Goal: Information Seeking & Learning: Learn about a topic

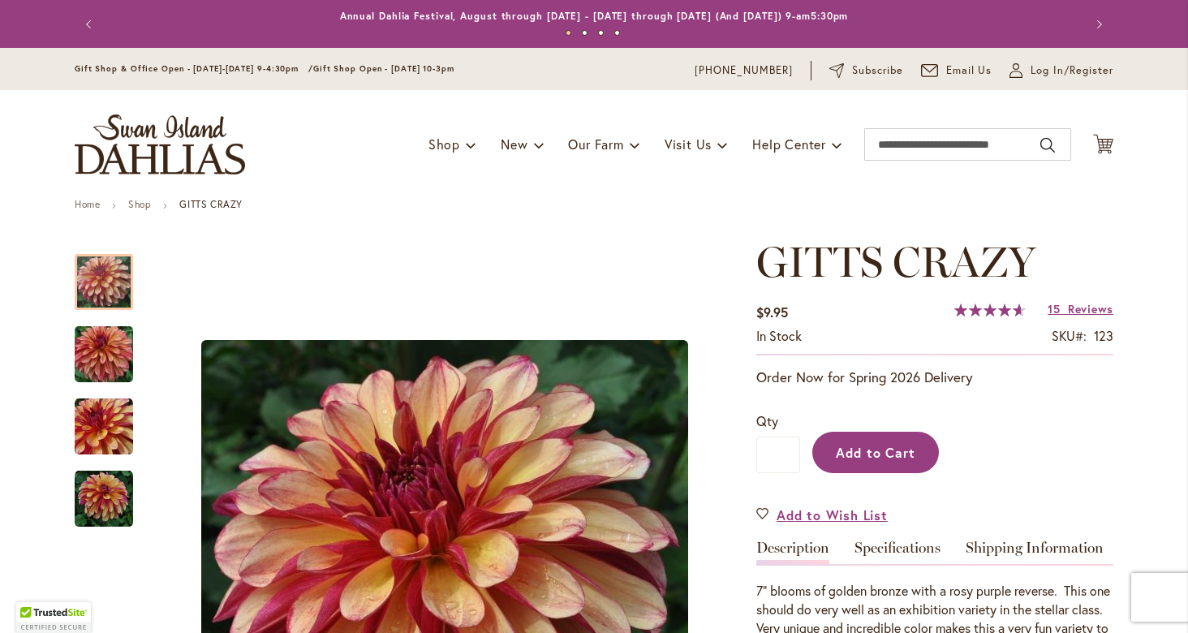
scroll to position [145, 0]
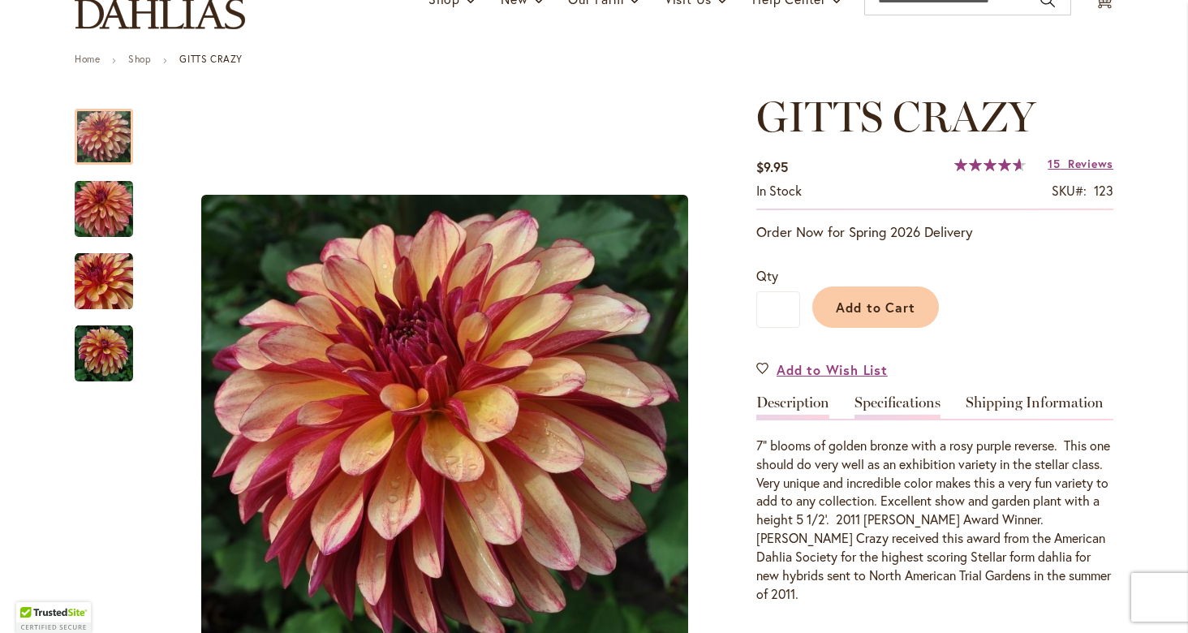
click at [892, 398] on link "Specifications" at bounding box center [897, 407] width 86 height 24
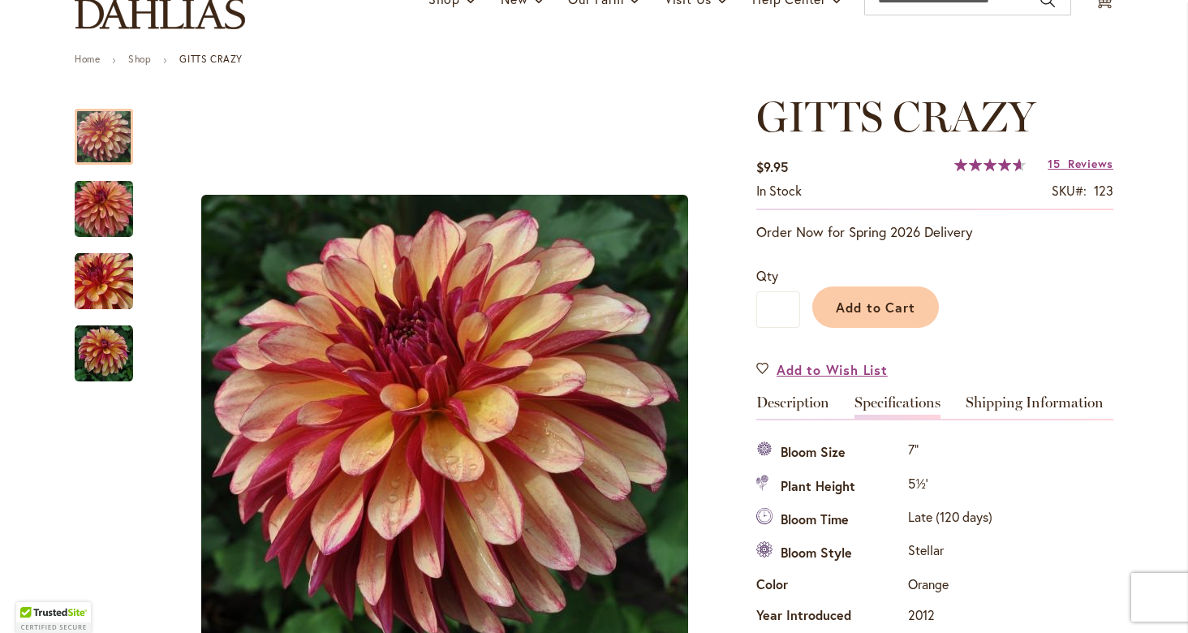
scroll to position [539, 0]
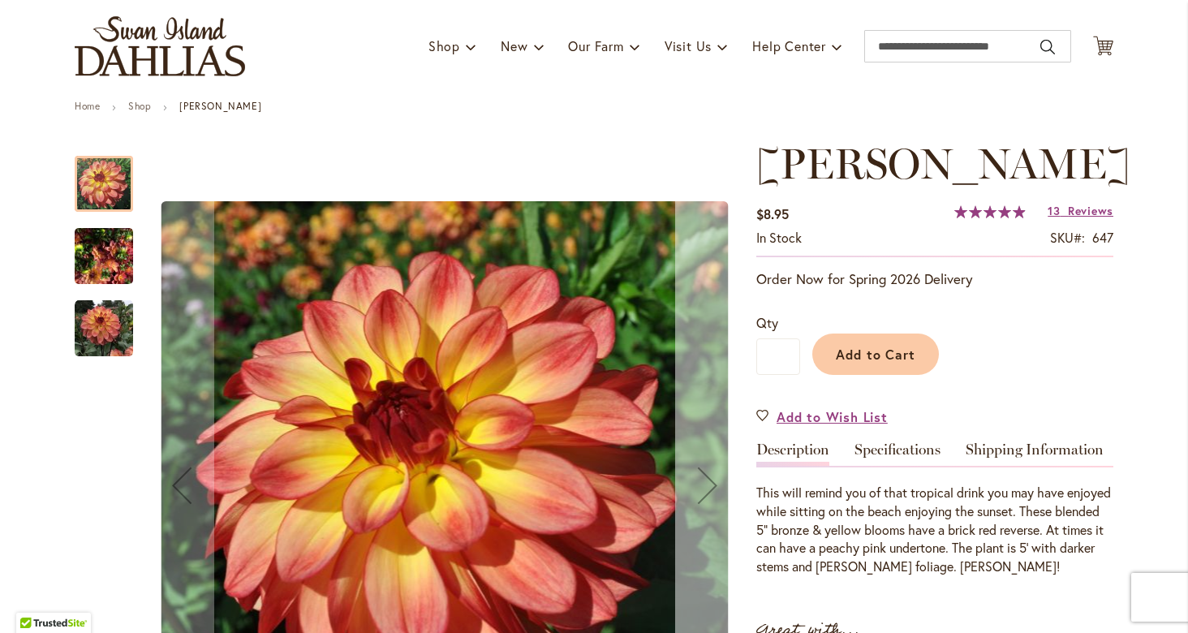
scroll to position [133, 0]
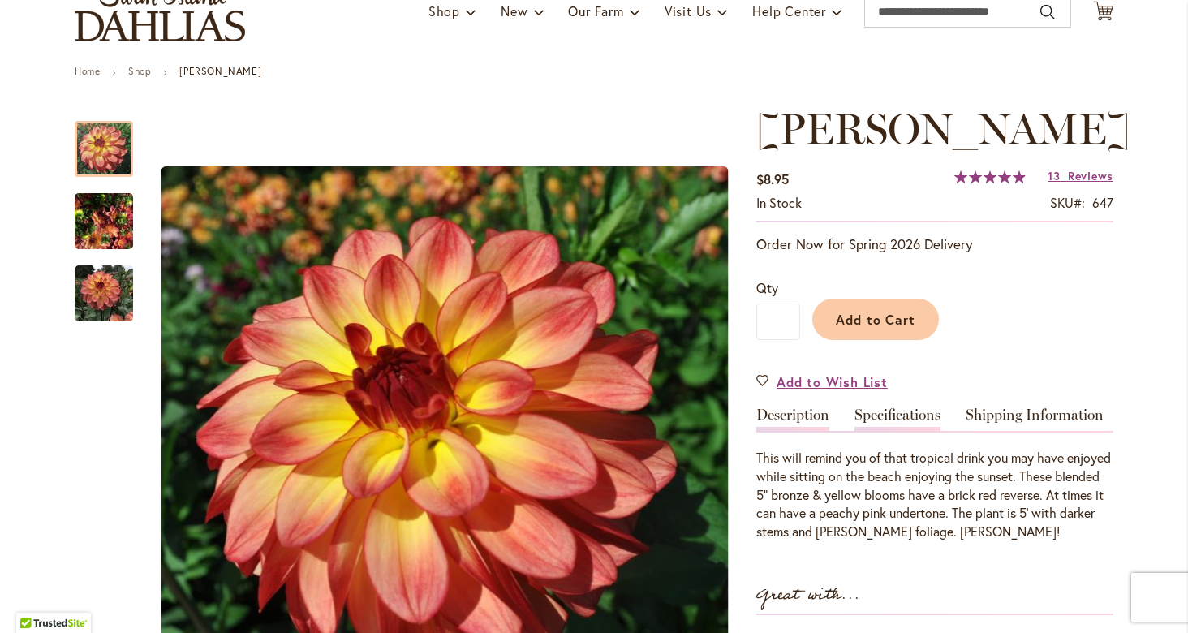
click at [879, 413] on link "Specifications" at bounding box center [897, 419] width 86 height 24
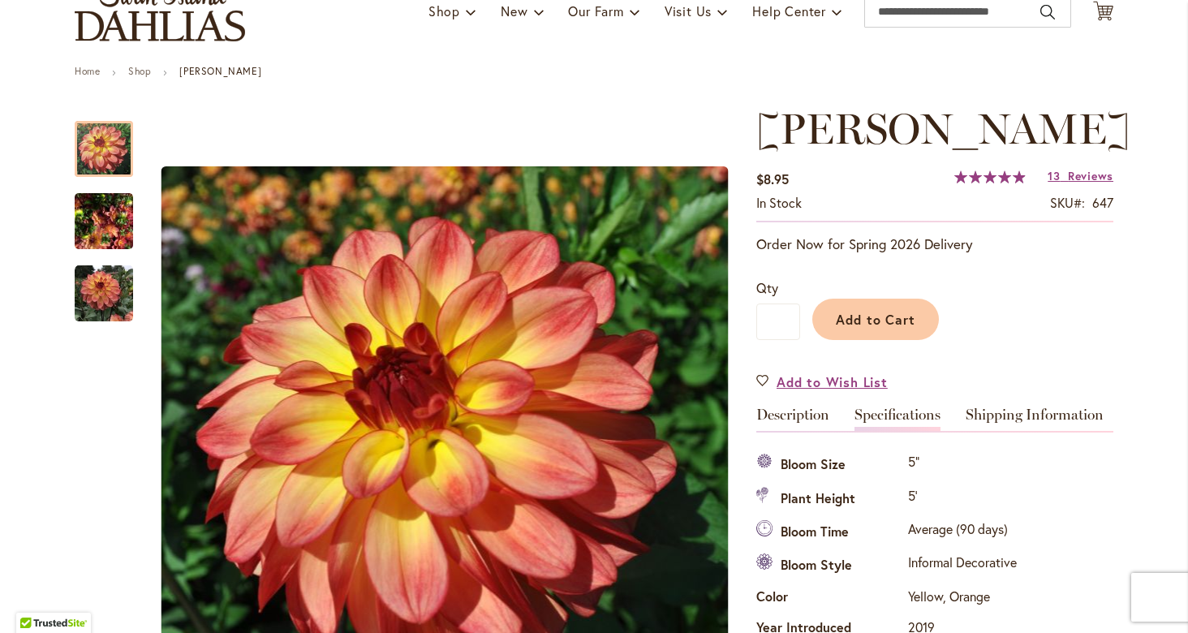
scroll to position [539, 0]
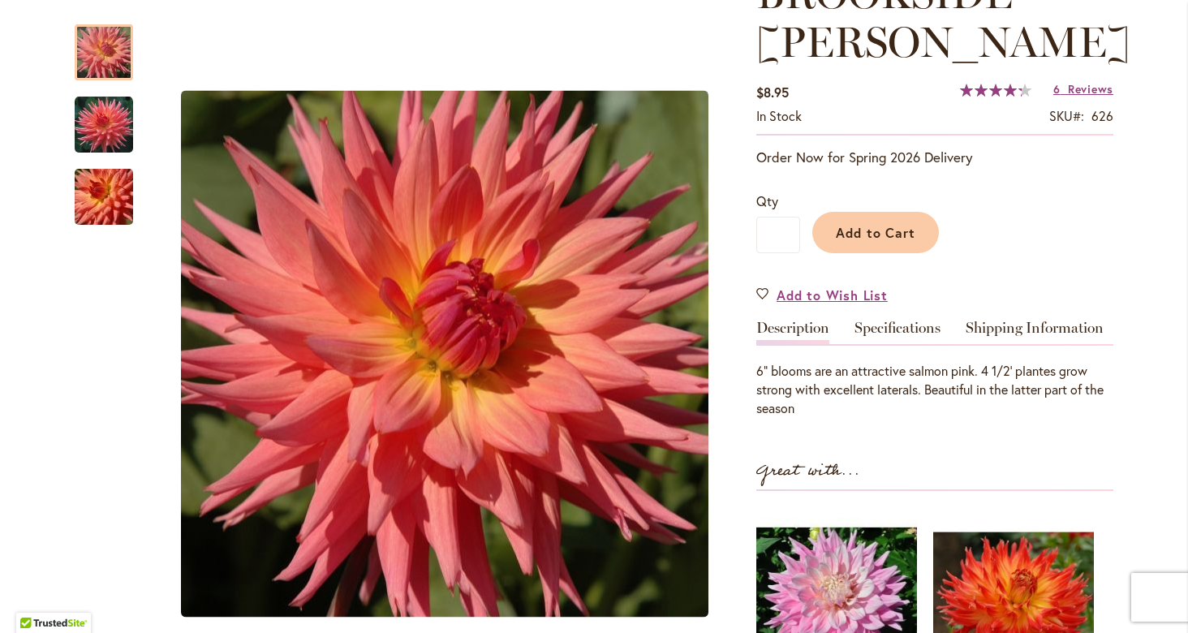
scroll to position [300, 0]
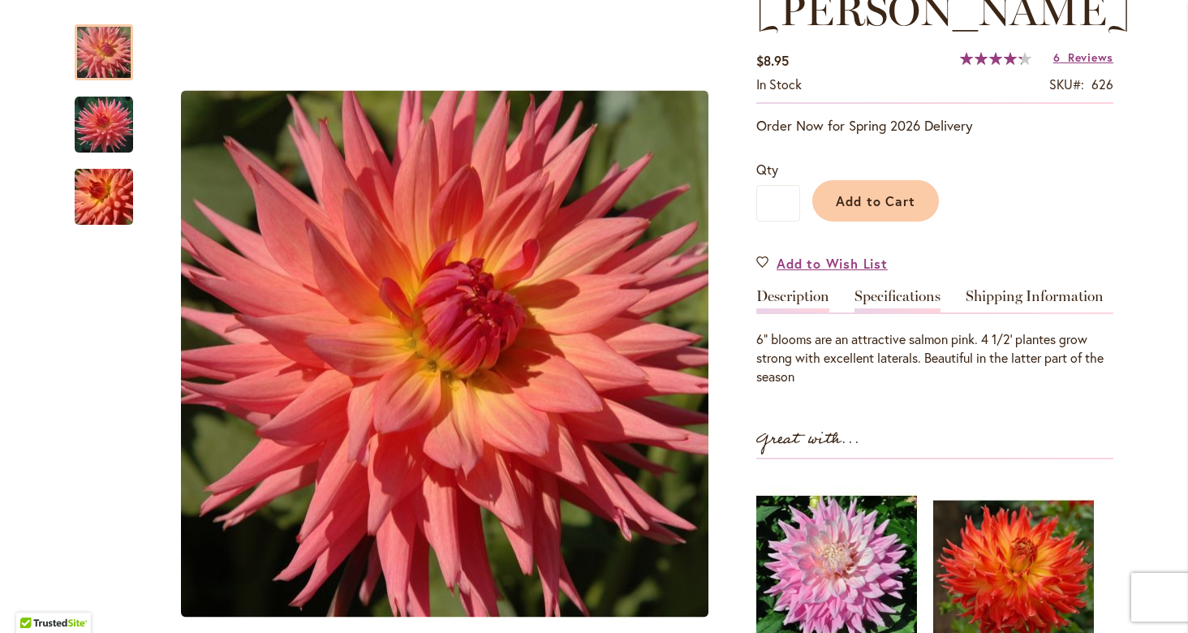
click at [903, 291] on link "Specifications" at bounding box center [897, 301] width 86 height 24
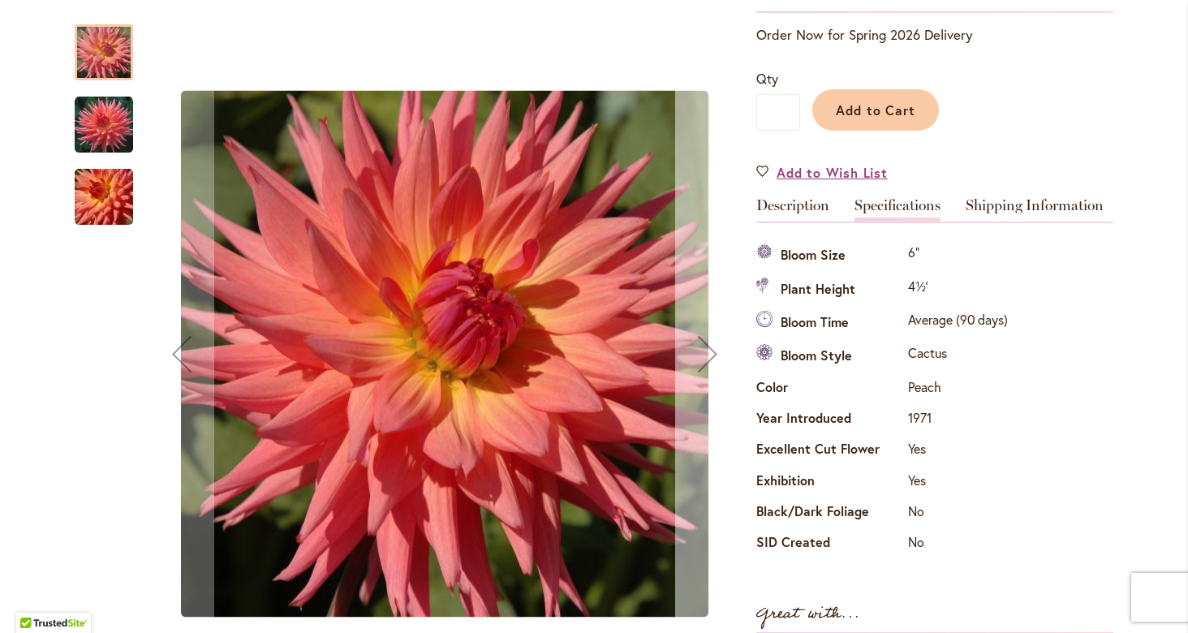
scroll to position [0, 0]
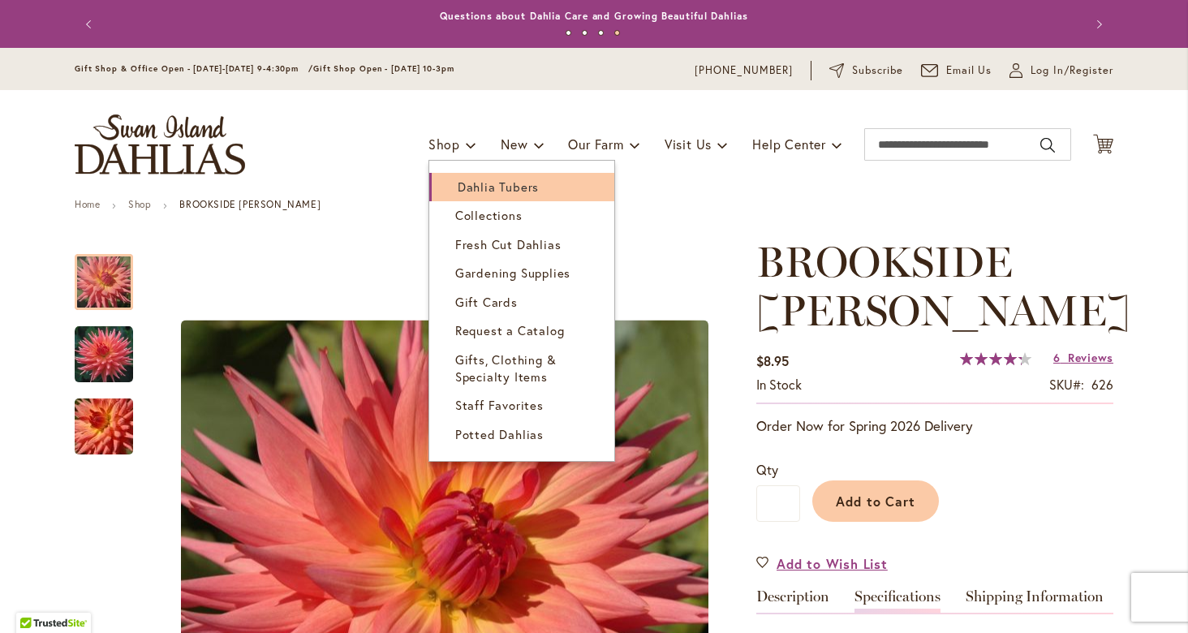
click at [470, 185] on span "Dahlia Tubers" at bounding box center [498, 186] width 81 height 16
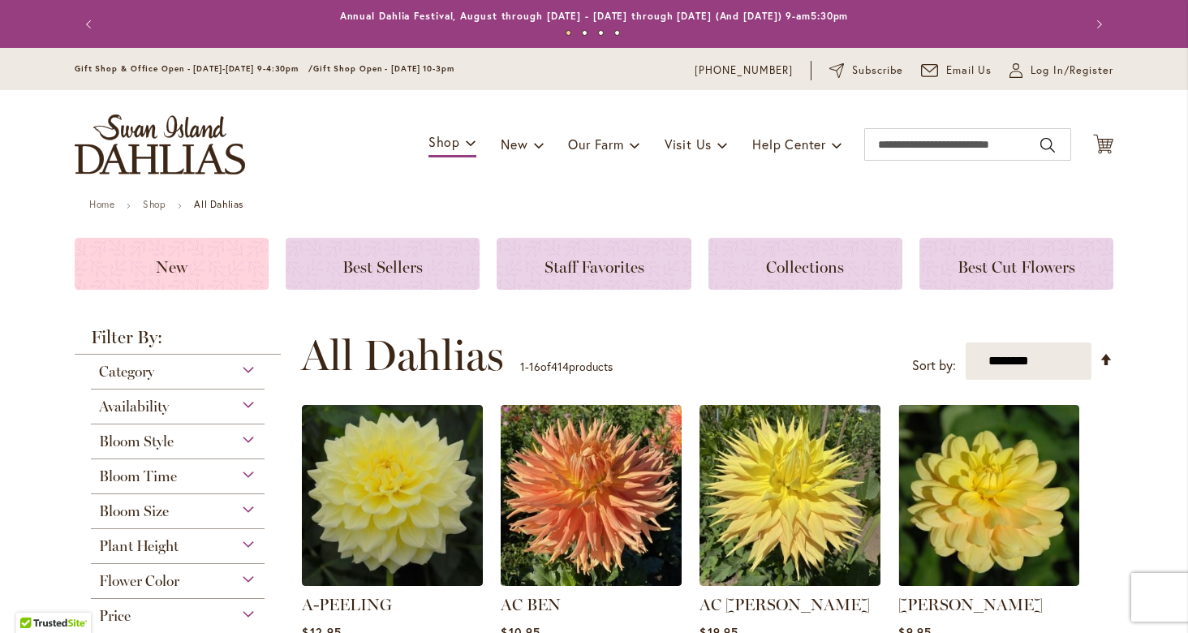
scroll to position [44, 0]
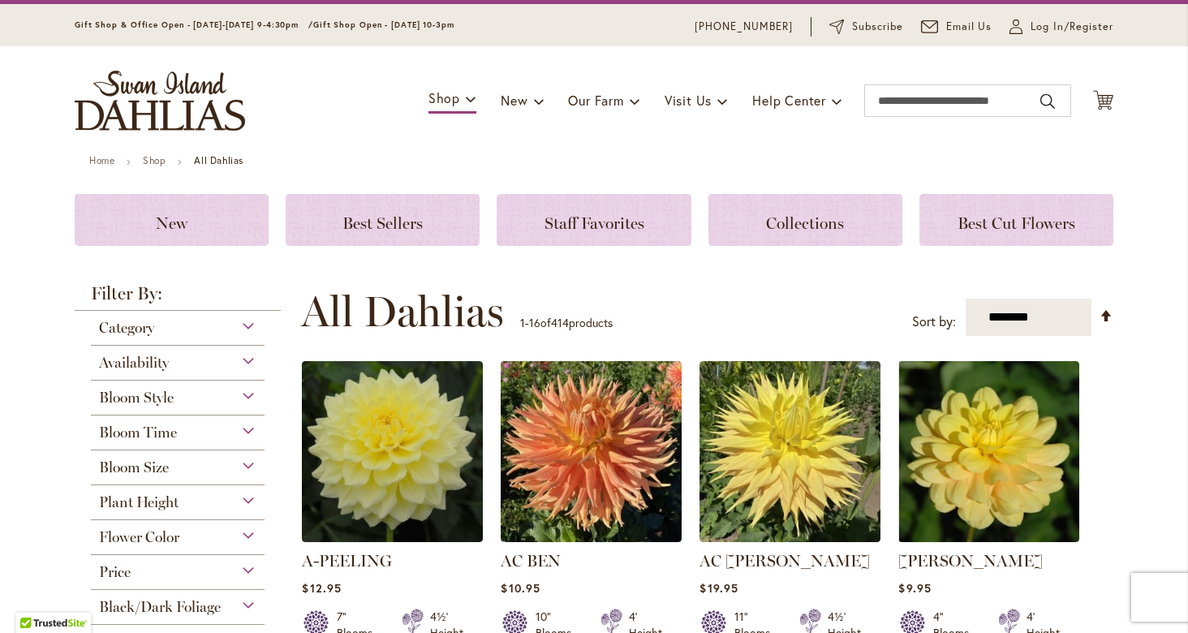
click at [239, 534] on div "Flower Color" at bounding box center [178, 533] width 174 height 26
click at [182, 577] on div "Pink" at bounding box center [190, 574] width 26 height 17
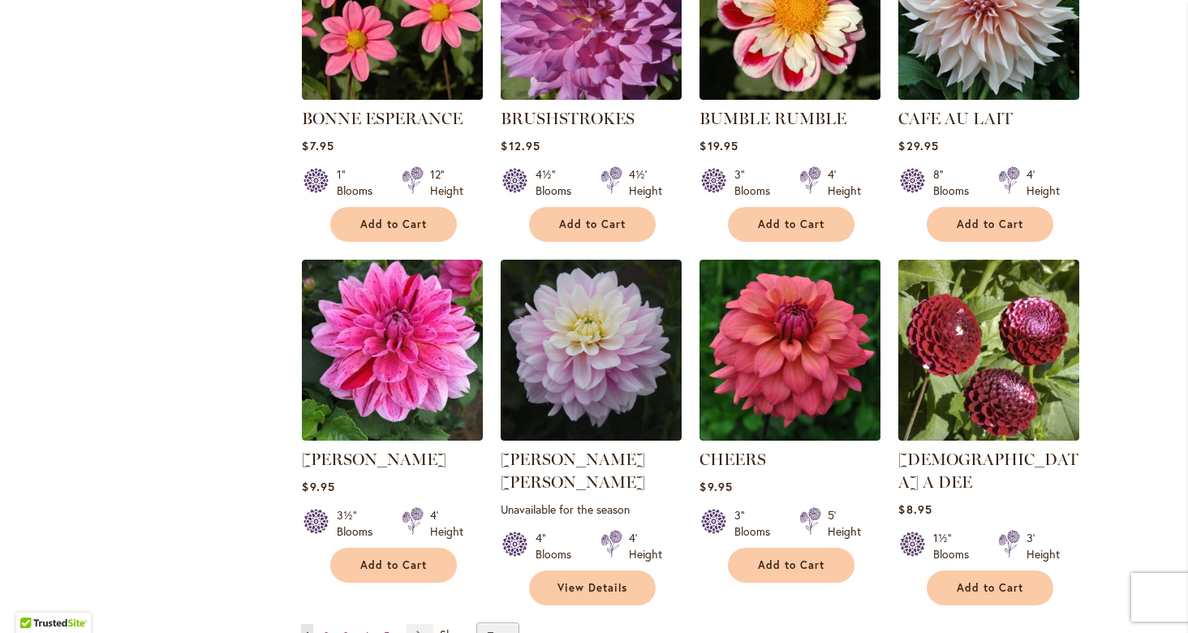
scroll to position [1275, 0]
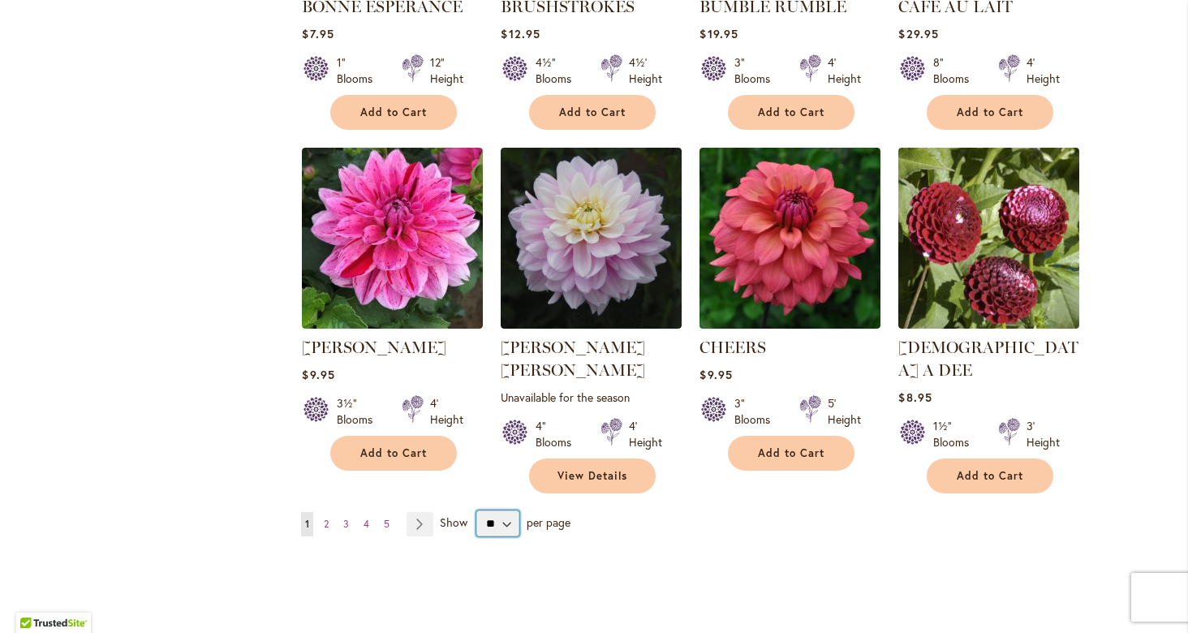
select select "**"
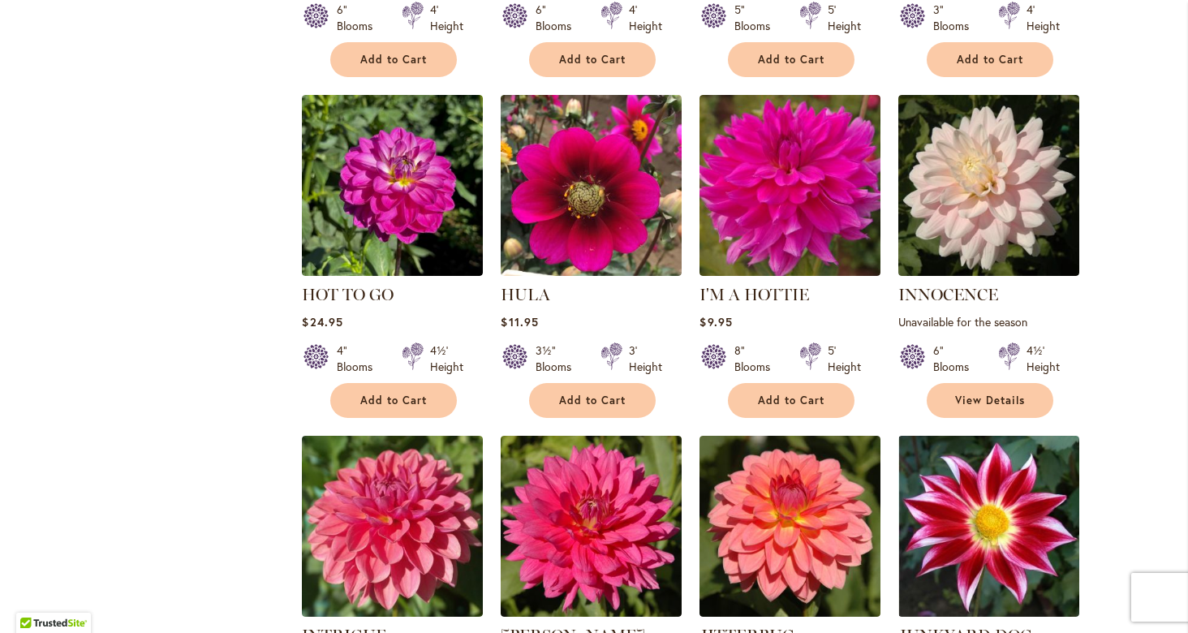
scroll to position [5329, 0]
